Goal: Task Accomplishment & Management: Manage account settings

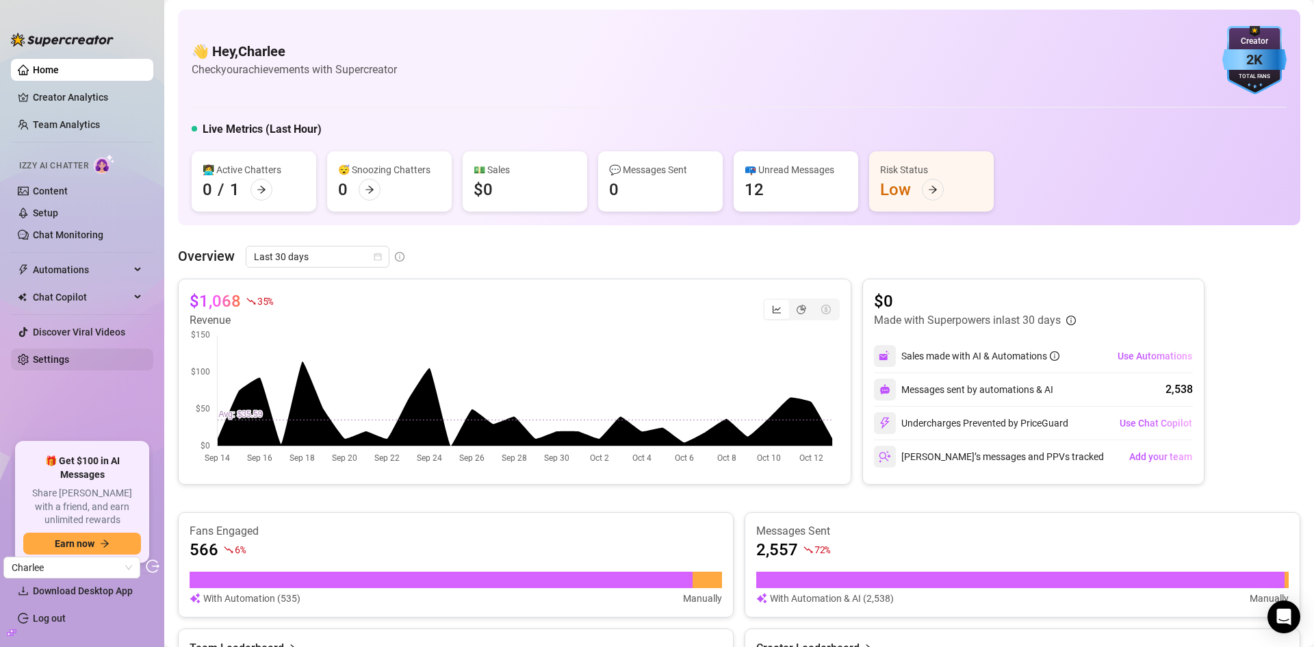
click at [65, 356] on link "Settings" at bounding box center [51, 359] width 36 height 11
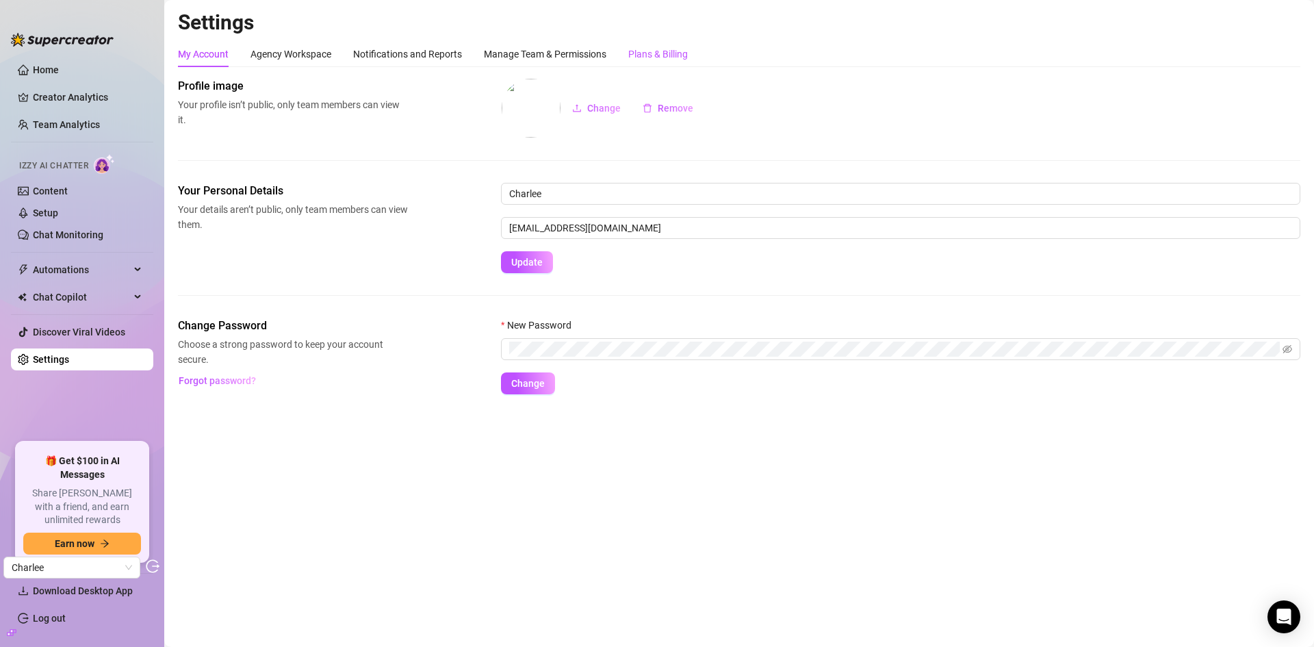
drag, startPoint x: 677, startPoint y: 50, endPoint x: 703, endPoint y: 39, distance: 27.6
click at [677, 50] on div "Plans & Billing" at bounding box center [658, 54] width 60 height 15
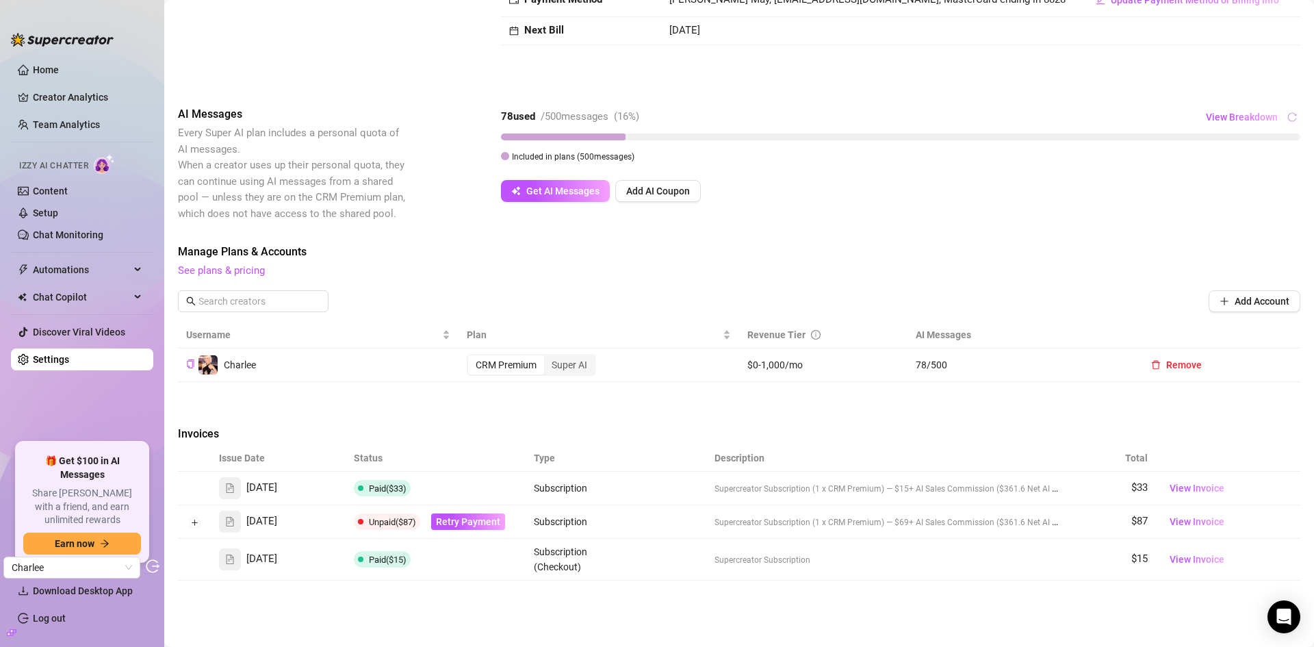
scroll to position [181, 0]
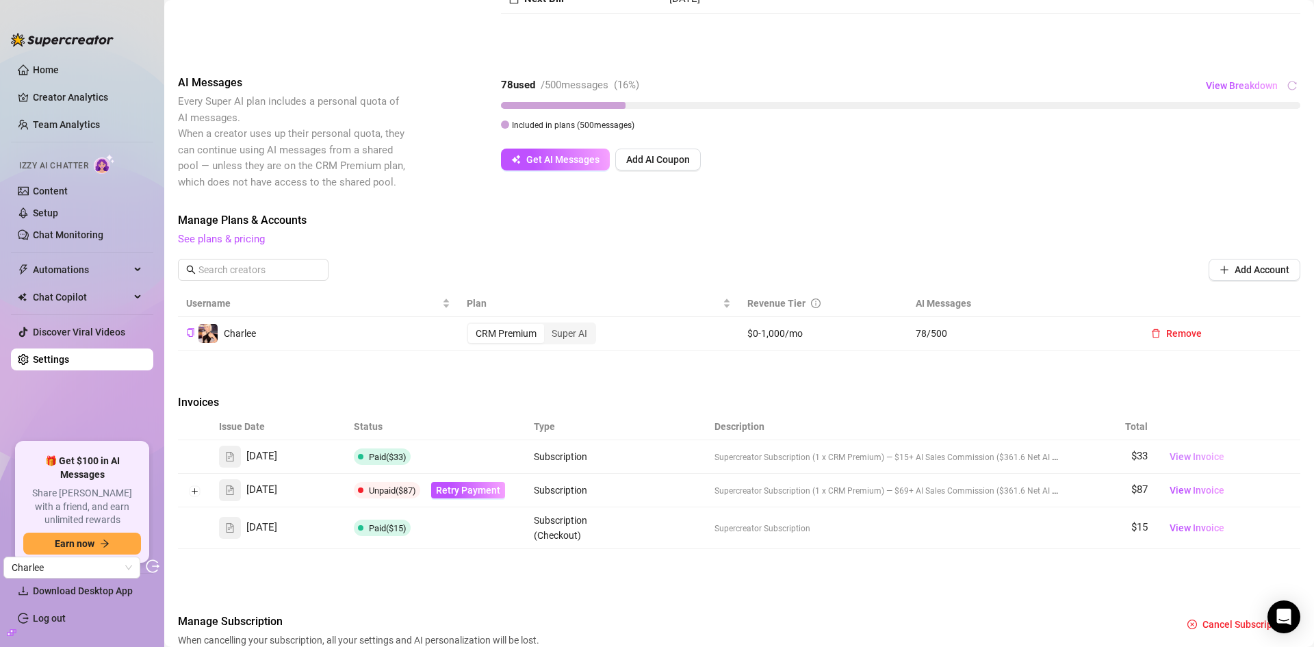
click at [1182, 457] on span "View Invoice" at bounding box center [1196, 456] width 55 height 15
click at [1175, 487] on span "View Invoice" at bounding box center [1196, 489] width 55 height 15
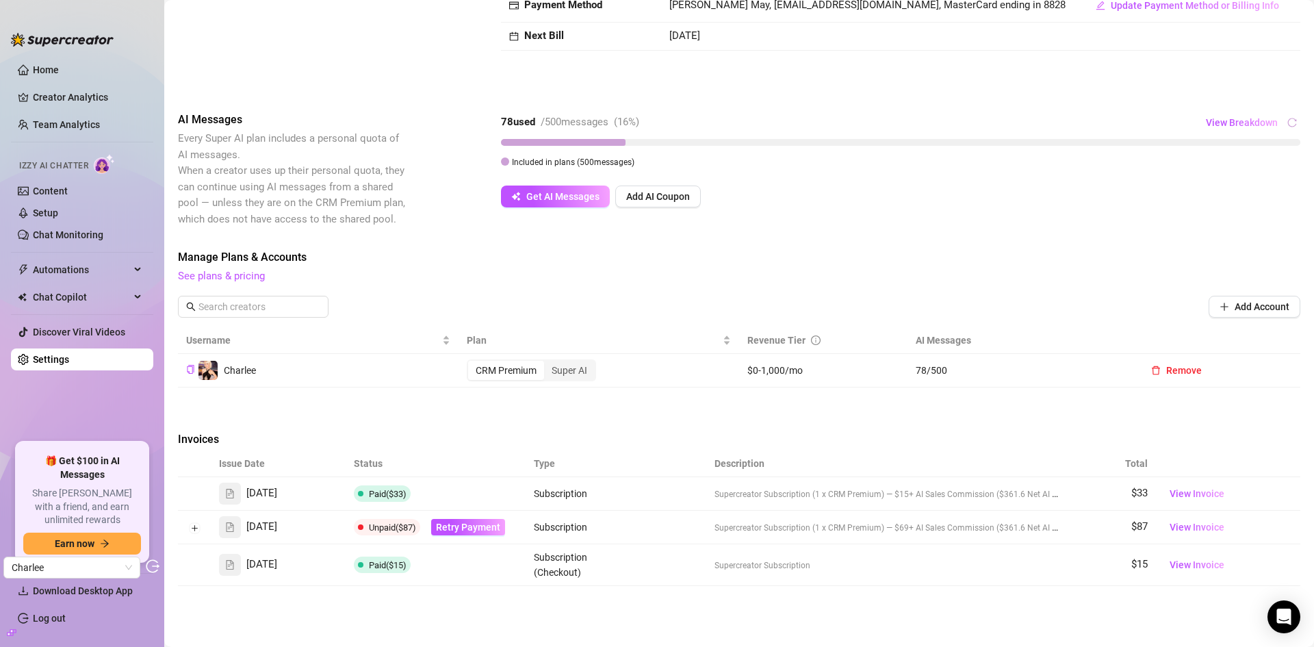
scroll to position [113, 0]
